Goal: Find specific fact: Find specific fact

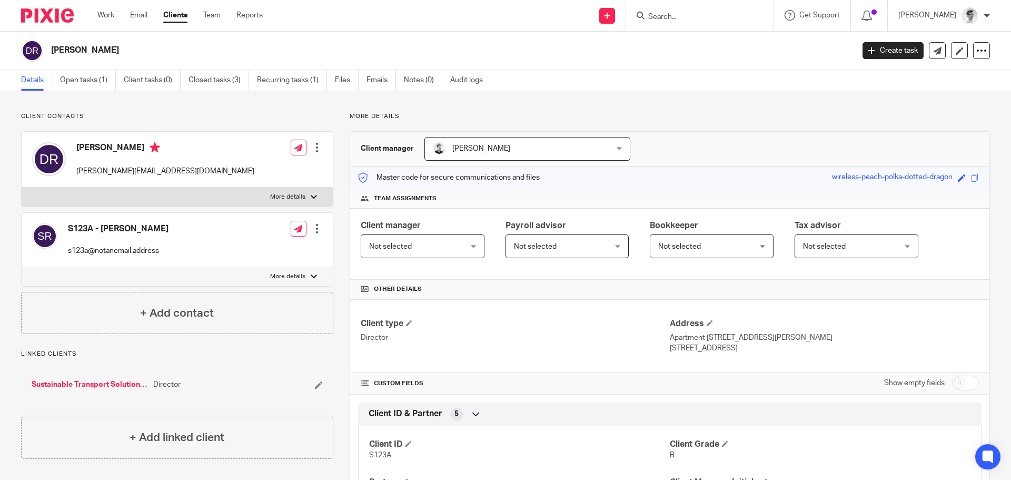
click at [693, 15] on input "Search" at bounding box center [694, 17] width 95 height 9
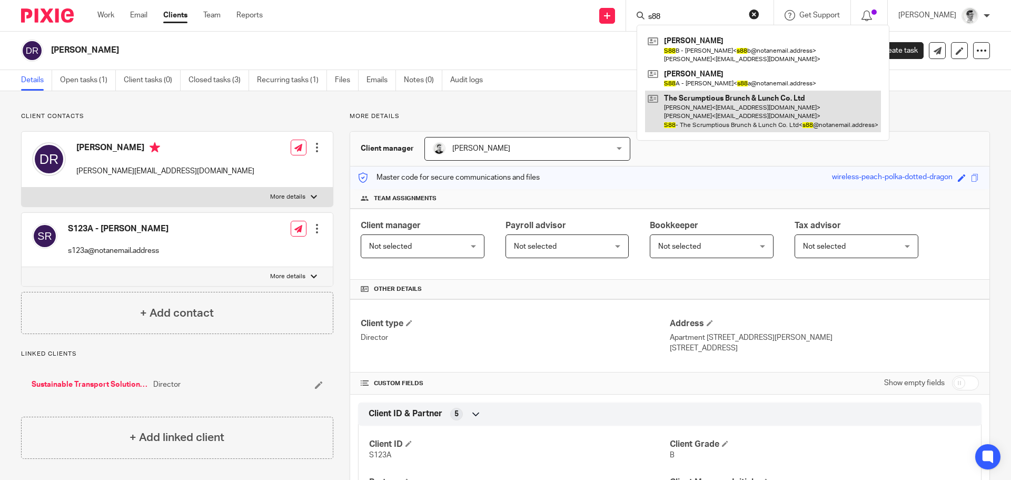
type input "s88"
click at [720, 98] on link at bounding box center [763, 112] width 236 height 42
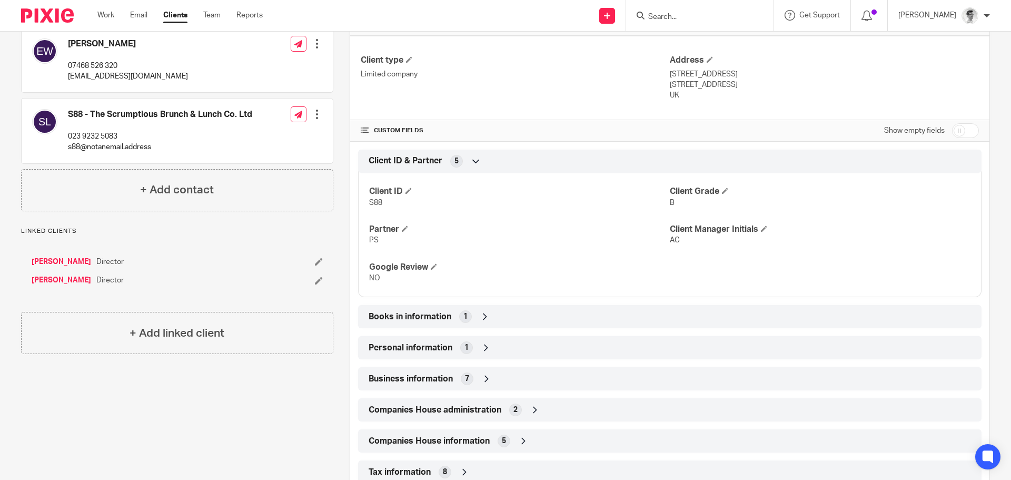
scroll to position [358, 0]
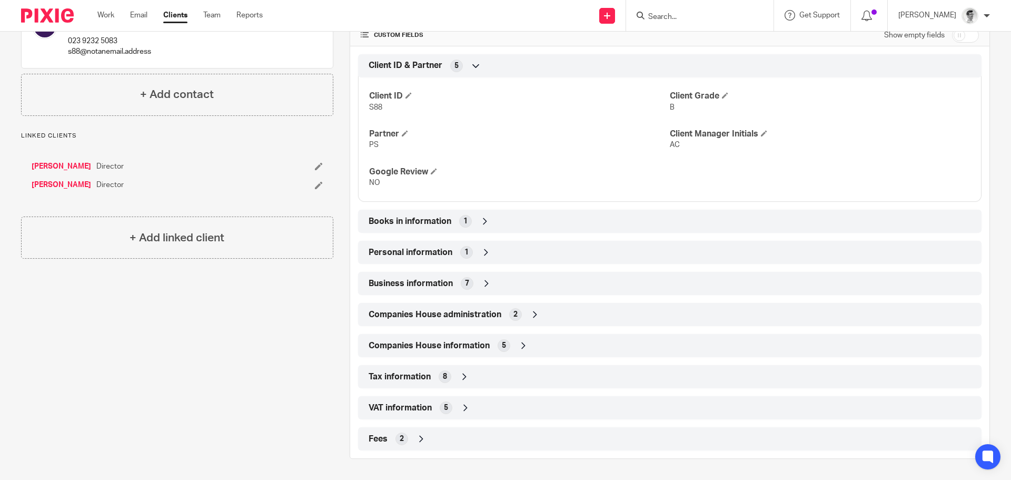
click at [453, 404] on div "VAT information 5" at bounding box center [670, 408] width 608 height 18
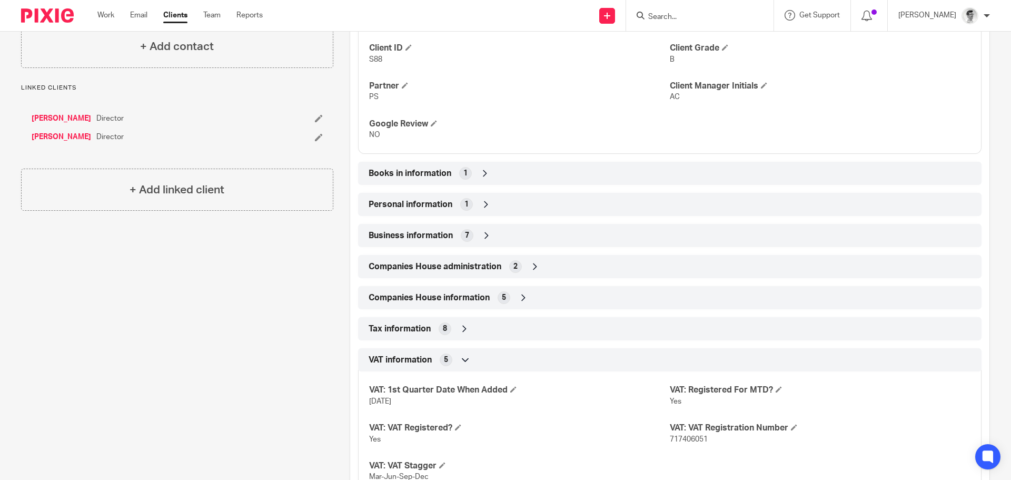
scroll to position [483, 0]
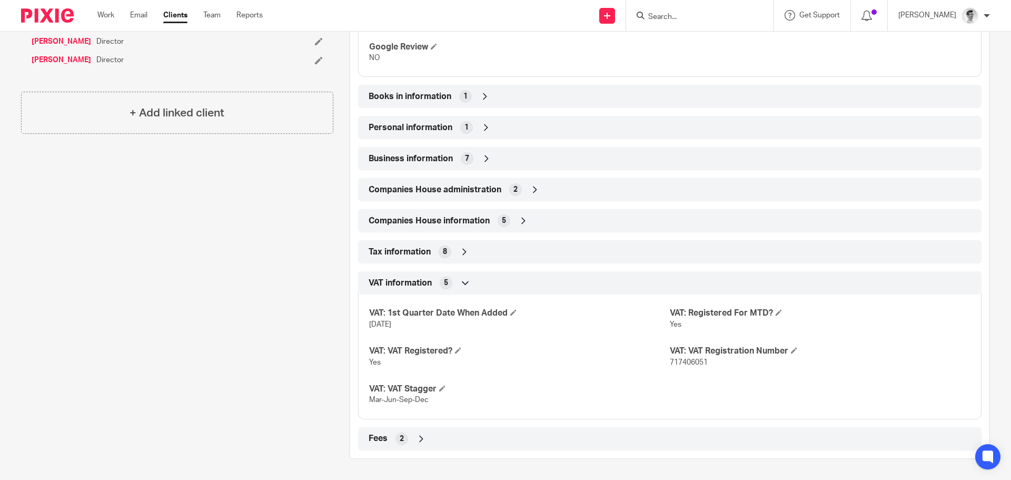
click at [692, 360] on span "717406051" at bounding box center [689, 361] width 38 height 7
copy span "717406051"
